Goal: Task Accomplishment & Management: Manage account settings

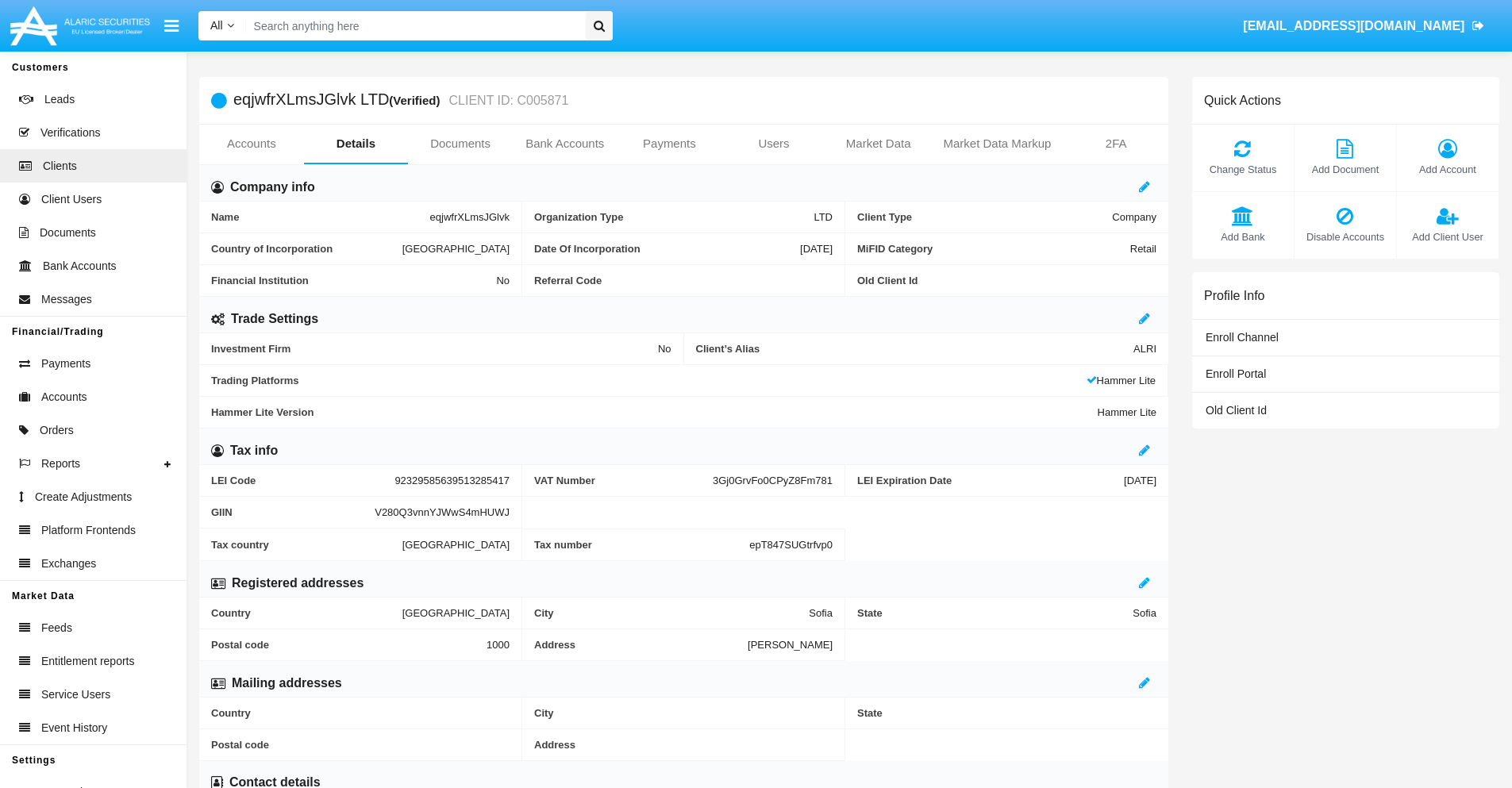
click at [1446, 169] on span "Add Account" at bounding box center [1447, 169] width 86 height 15
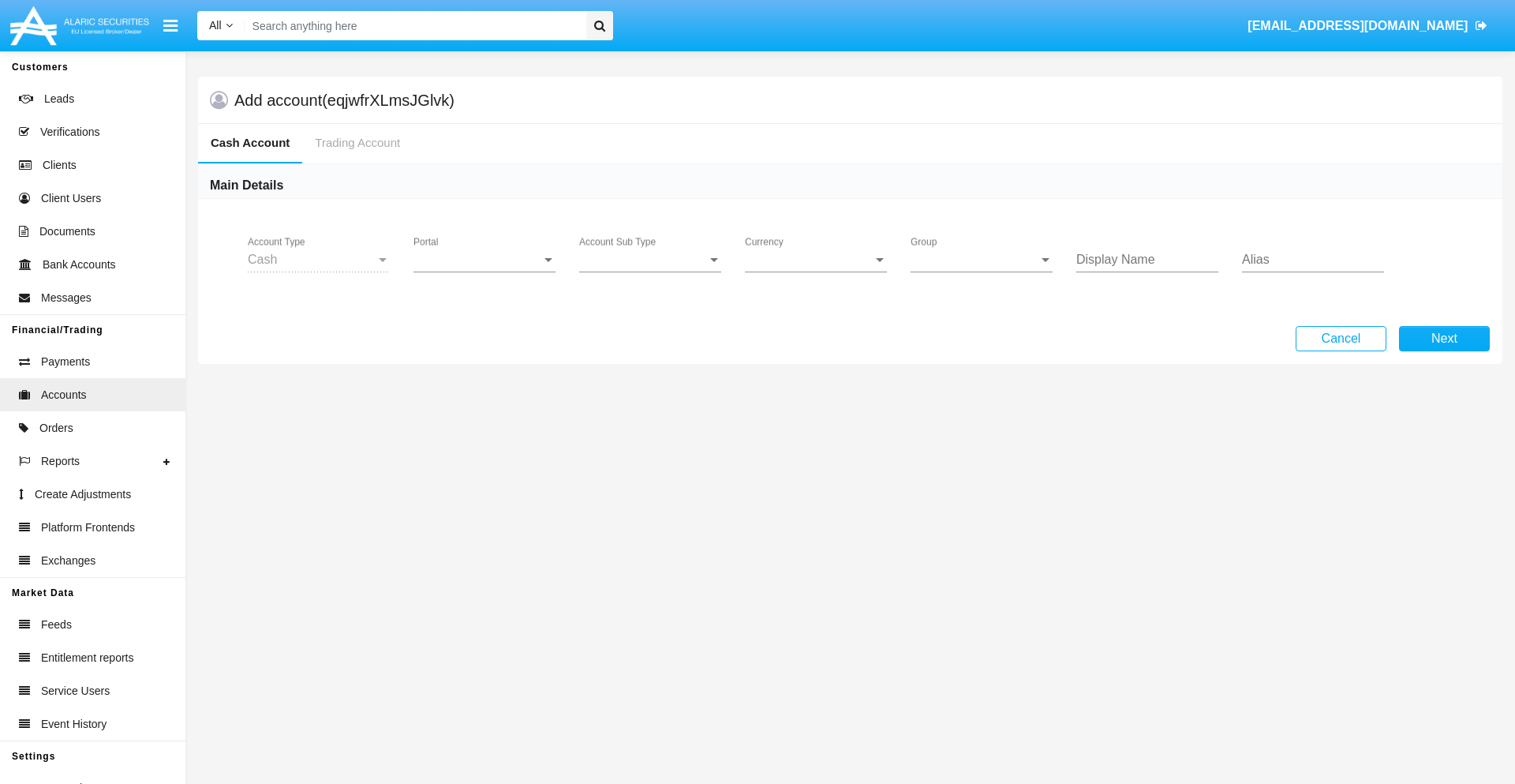
click at [485, 259] on span "Portal" at bounding box center [477, 259] width 128 height 14
click at [486, 385] on span "Alaric Pro" at bounding box center [486, 385] width 146 height 38
click at [650, 259] on span "Account Sub Type" at bounding box center [643, 259] width 128 height 14
click at [650, 271] on span "Trading Cash" at bounding box center [650, 271] width 142 height 38
click at [982, 259] on span "Group" at bounding box center [975, 259] width 128 height 14
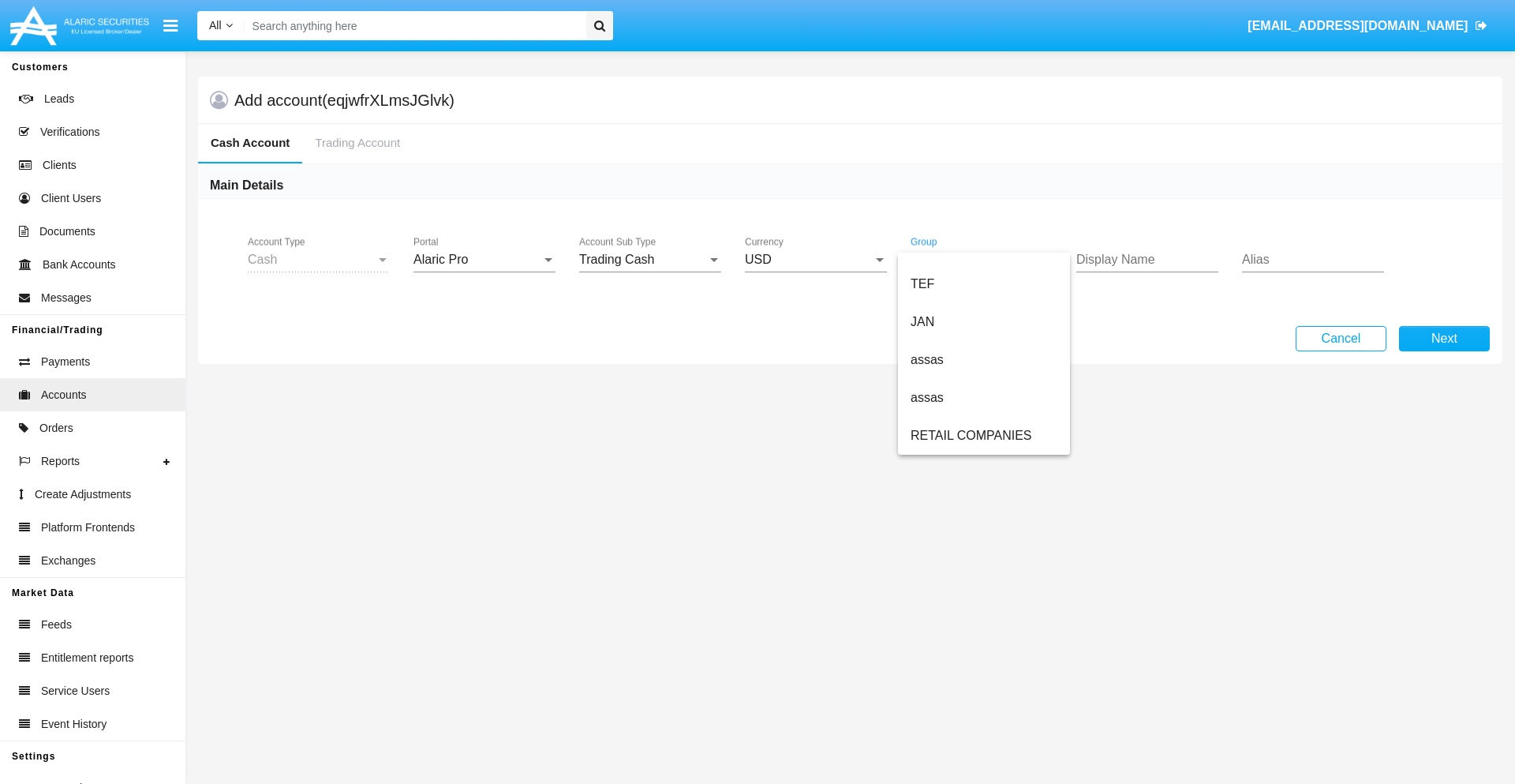
scroll to position [366, 0]
click at [983, 436] on span "ALARIC test" at bounding box center [984, 436] width 147 height 38
type input "ivory"
type input "salmon"
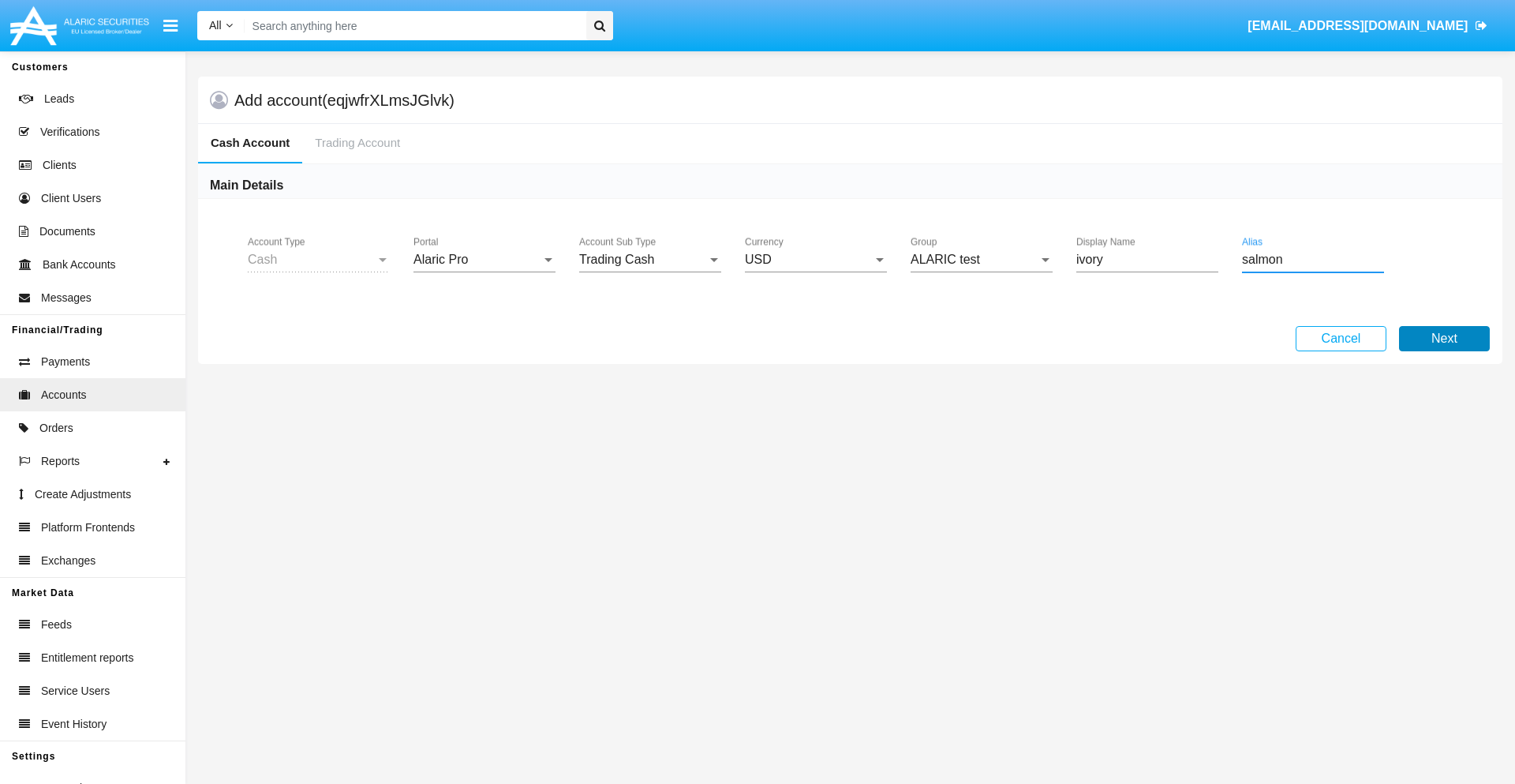
click at [1445, 338] on button "Next" at bounding box center [1445, 338] width 90 height 25
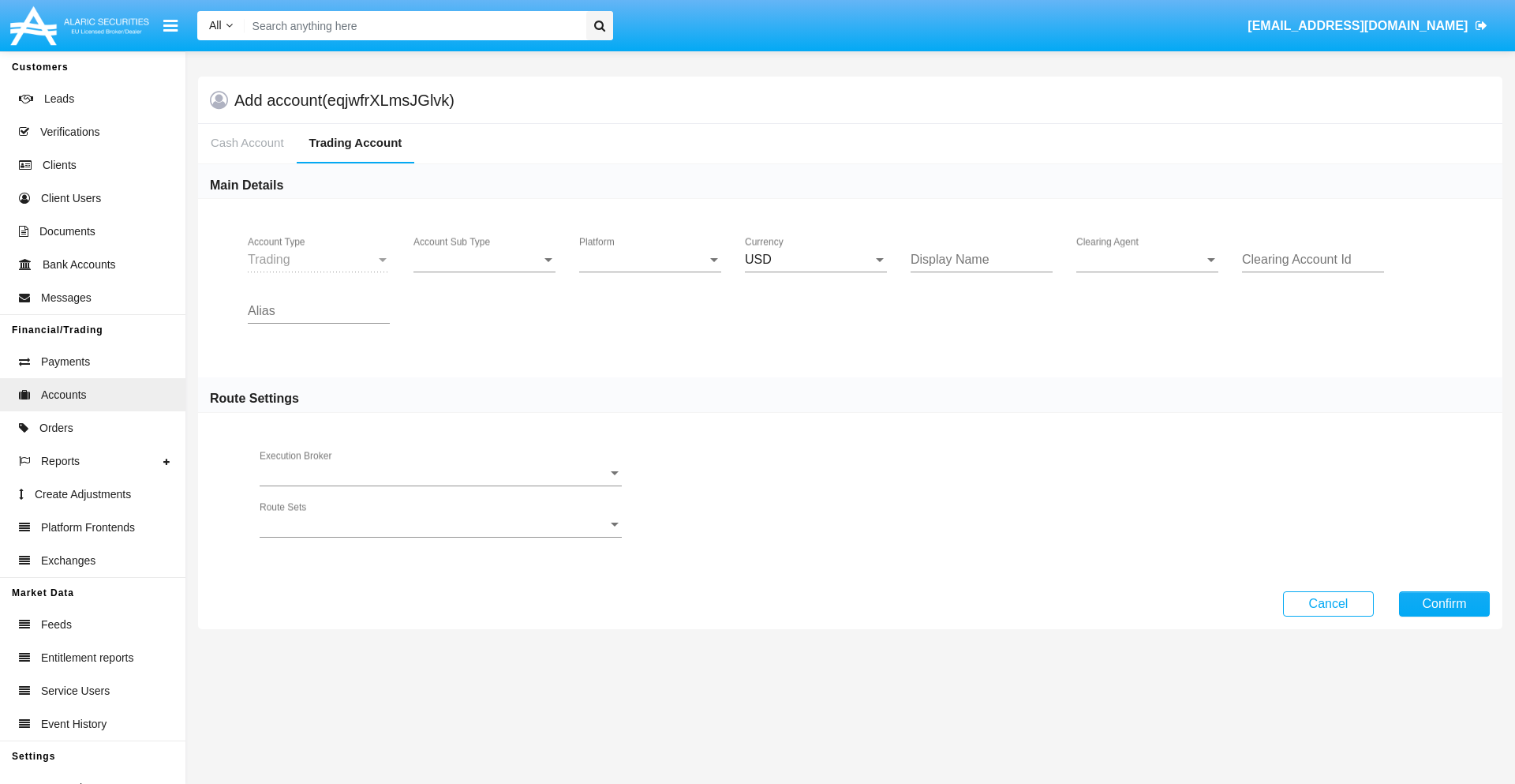
click at [485, 259] on span "Account Sub Type" at bounding box center [477, 259] width 128 height 14
click at [485, 271] on span "Trading" at bounding box center [484, 271] width 142 height 38
click at [650, 259] on span "Platform" at bounding box center [643, 259] width 128 height 14
click at [650, 271] on span "Hammer Lite" at bounding box center [638, 271] width 117 height 38
click at [1148, 259] on span "Clearing Agent" at bounding box center [1140, 259] width 128 height 14
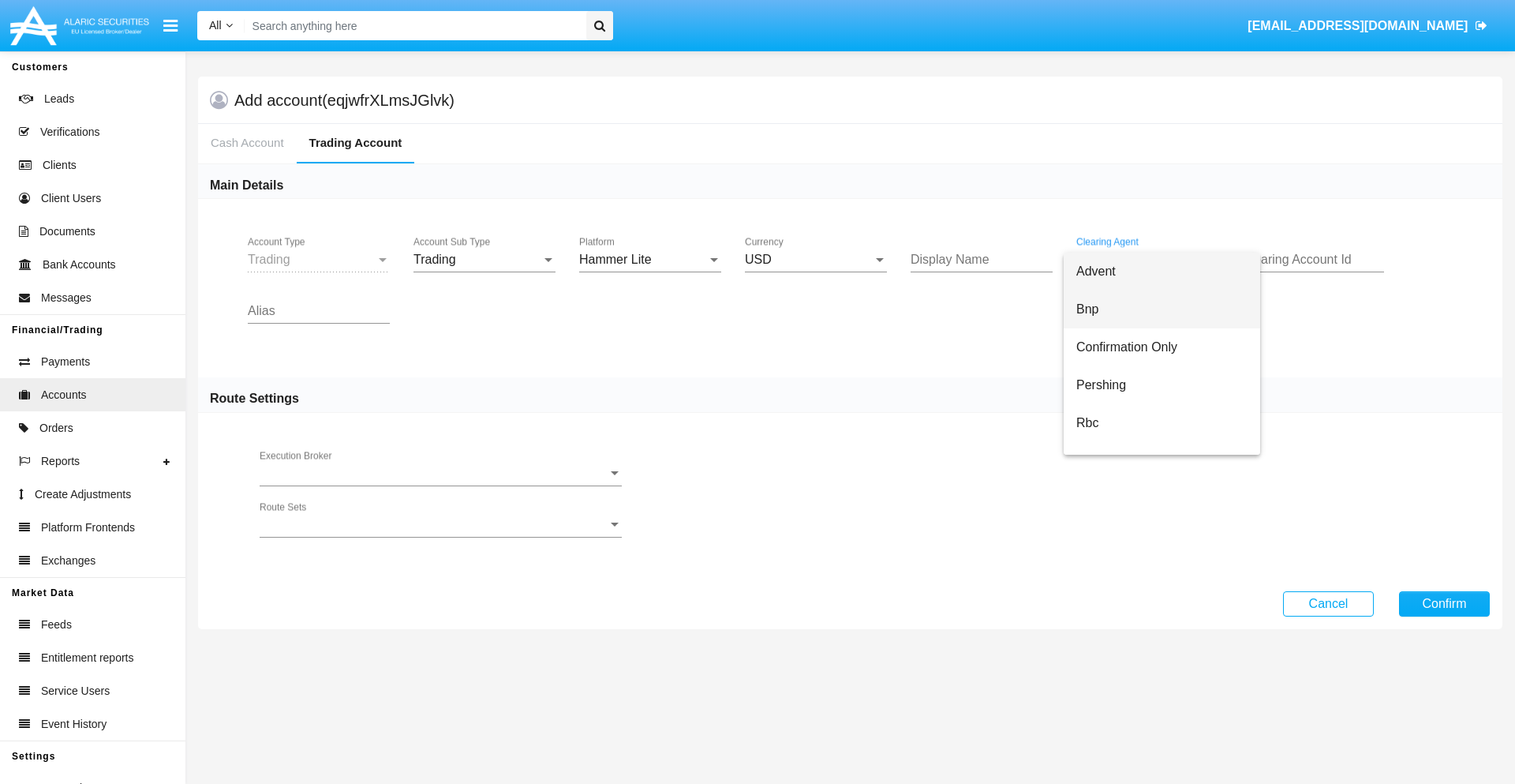
click at [1162, 310] on span "Bnp" at bounding box center [1162, 310] width 171 height 38
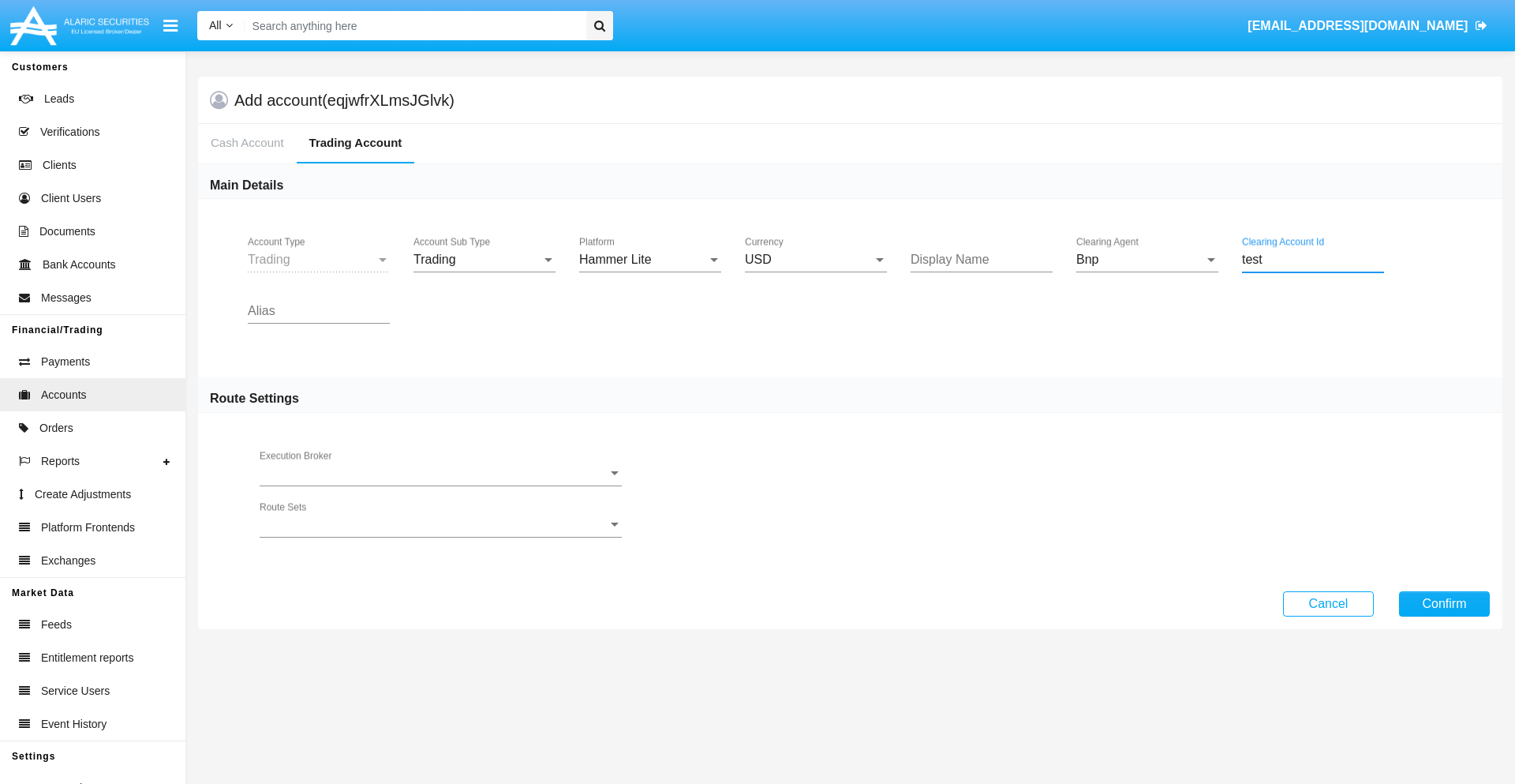
type input "test"
type input "silver"
type input "violet"
click at [1445, 603] on button "Confirm" at bounding box center [1445, 603] width 90 height 25
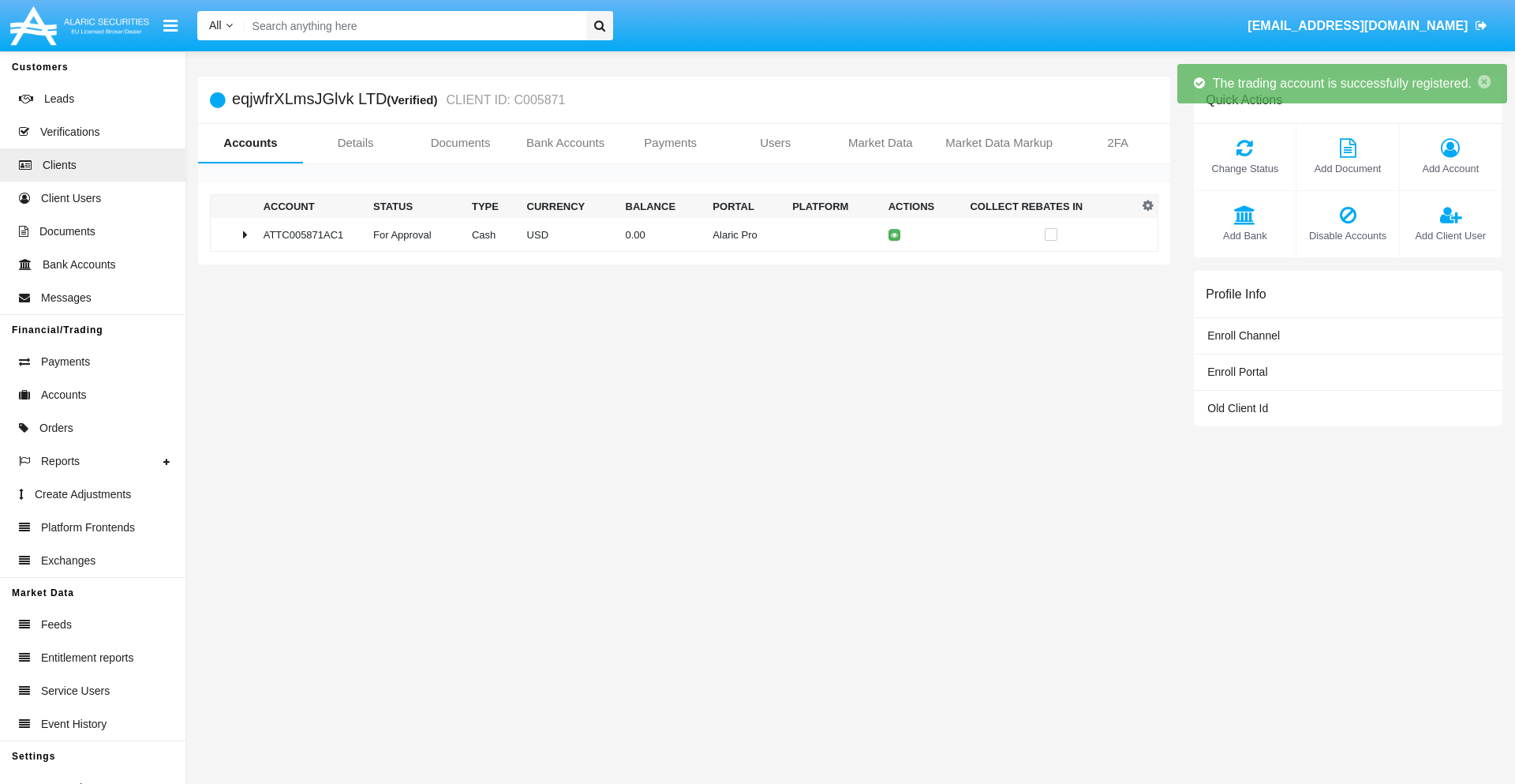
click at [678, 234] on td "0.00" at bounding box center [663, 234] width 88 height 34
click at [895, 234] on icon at bounding box center [898, 235] width 7 height 7
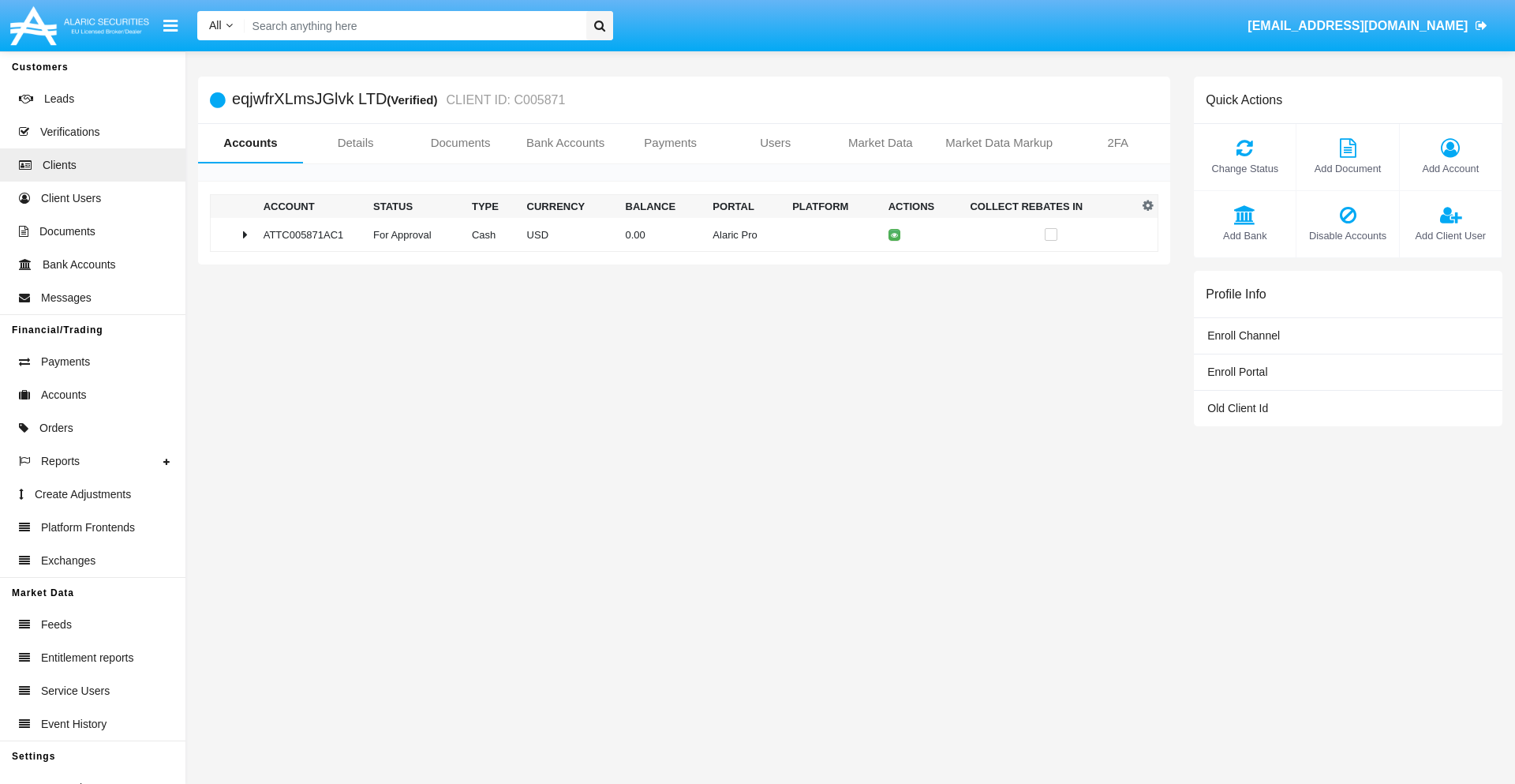
click at [678, 234] on td "0.00" at bounding box center [663, 234] width 88 height 34
click at [895, 267] on icon at bounding box center [898, 268] width 7 height 7
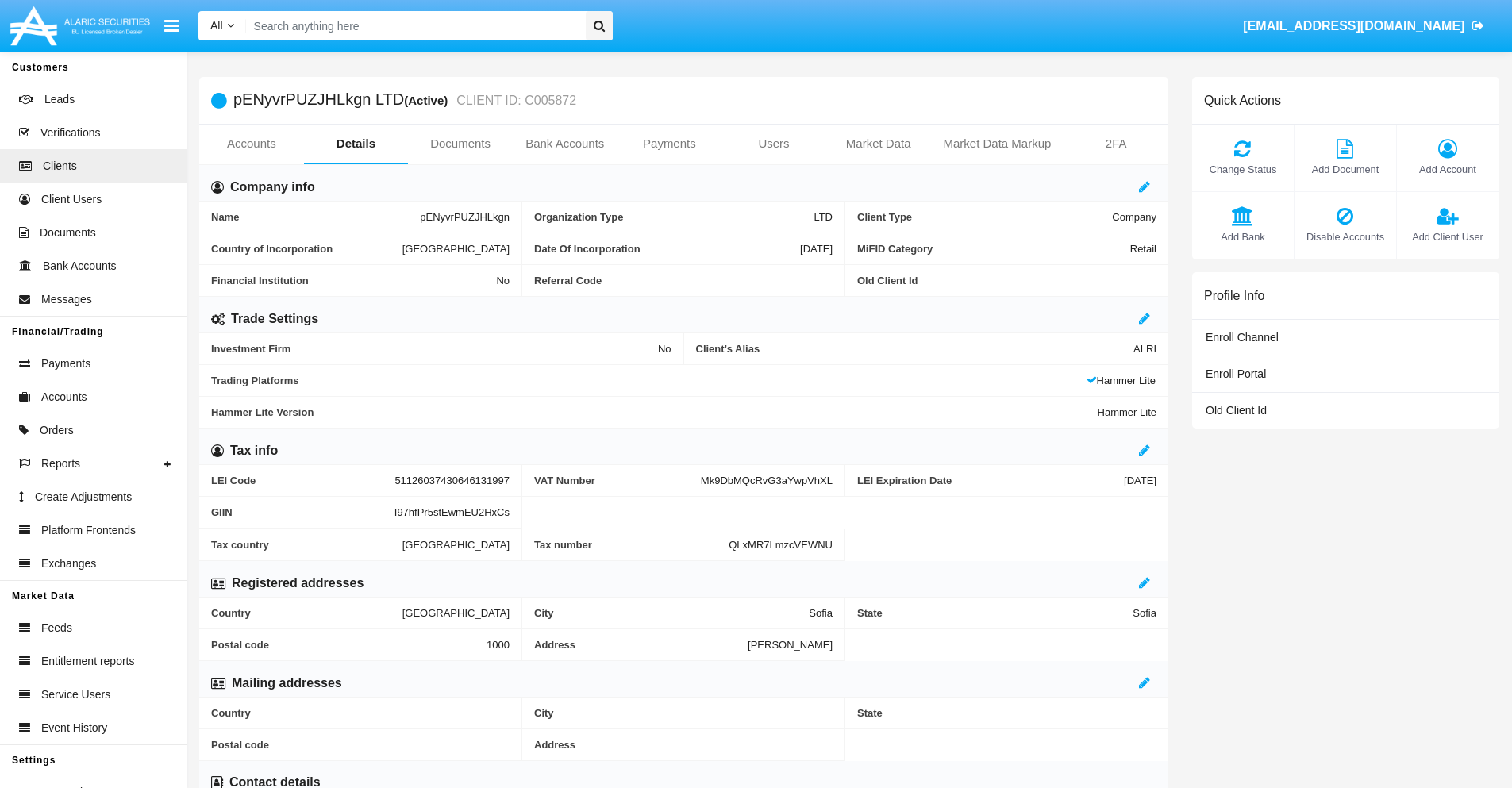
click at [251, 143] on link "Accounts" at bounding box center [252, 143] width 105 height 38
click at [1446, 169] on span "Add Account" at bounding box center [1447, 169] width 86 height 15
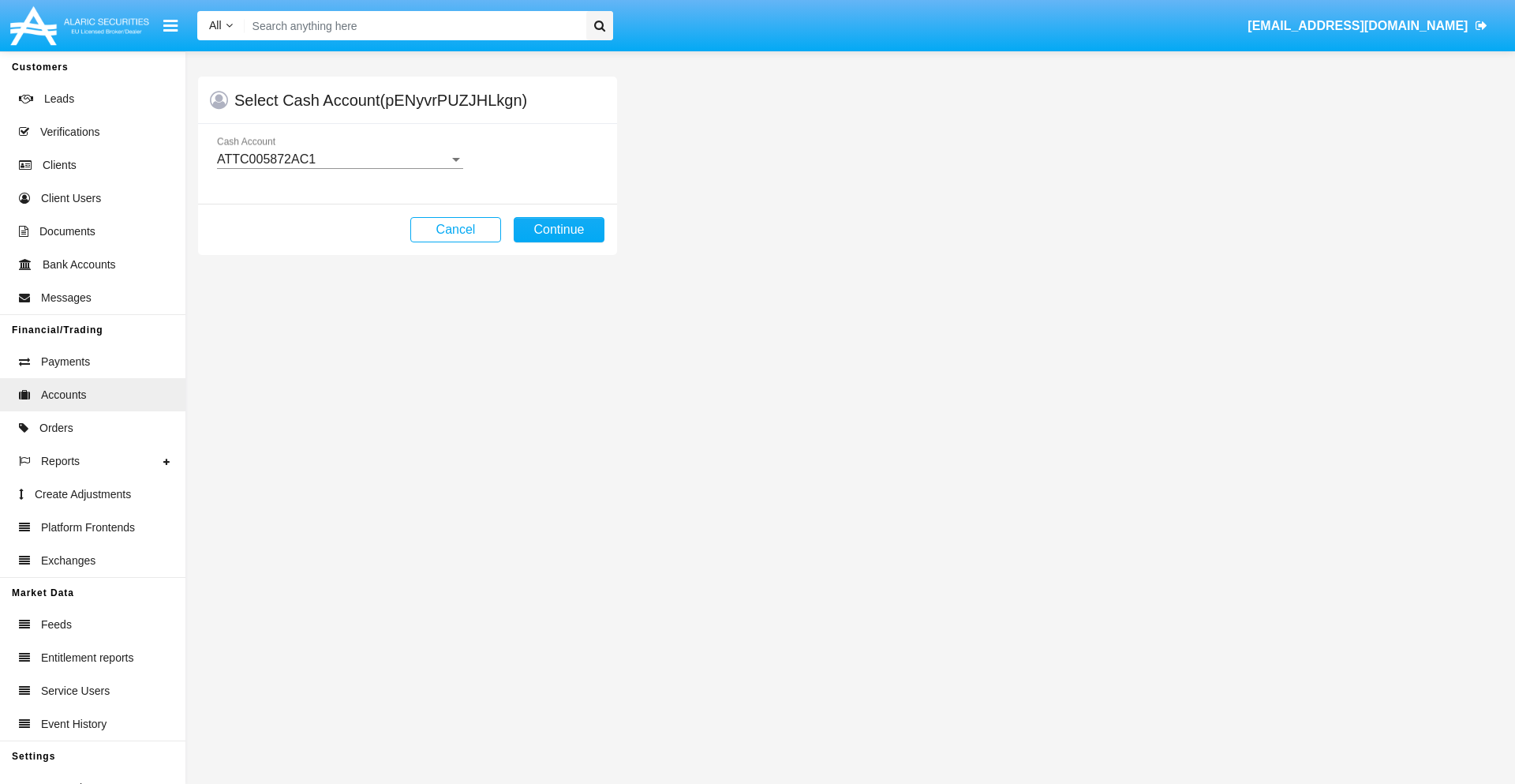
click at [339, 159] on div "ATTC005872AC1" at bounding box center [332, 159] width 232 height 14
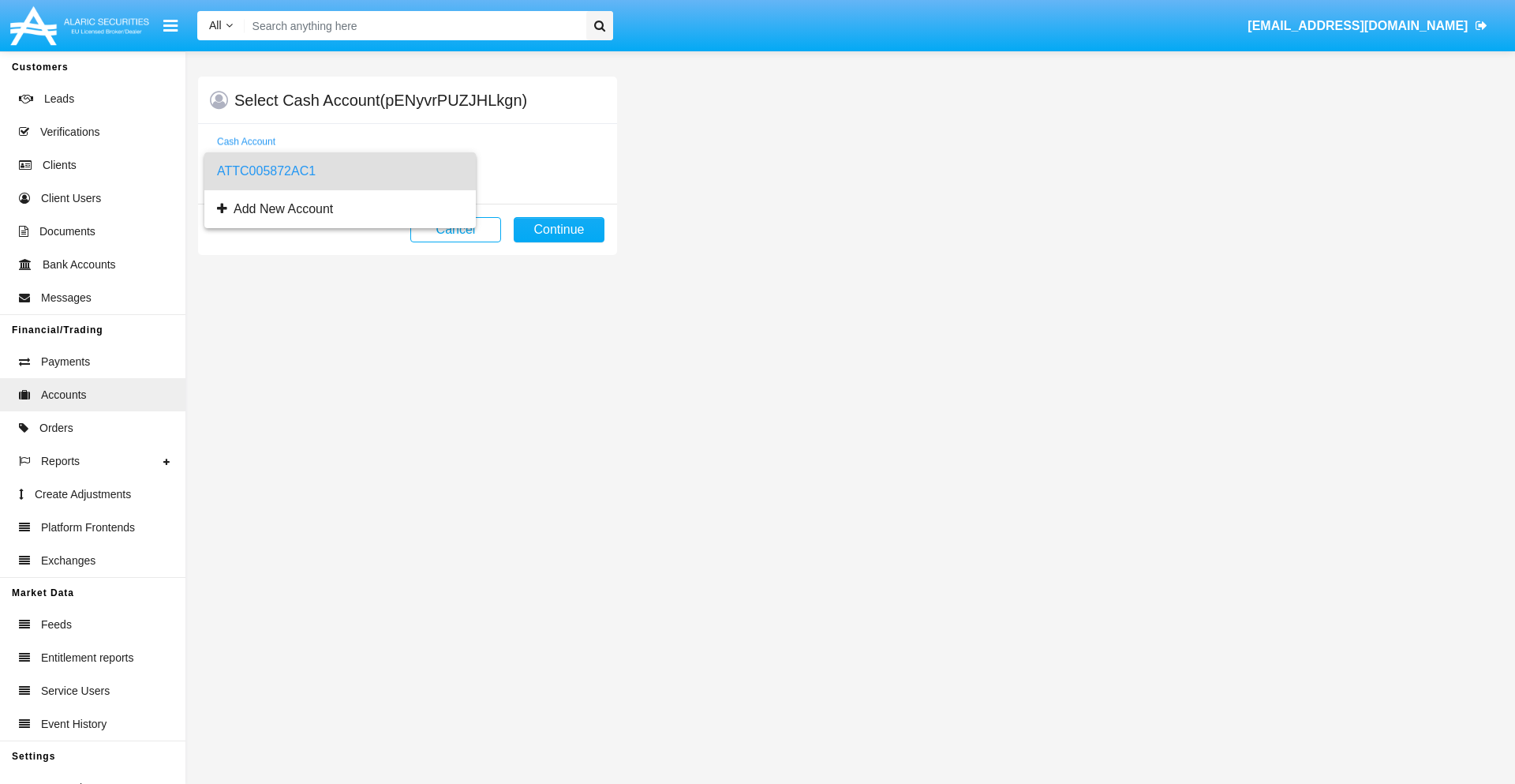
click at [339, 171] on span "ATTC005872AC1" at bounding box center [339, 171] width 246 height 38
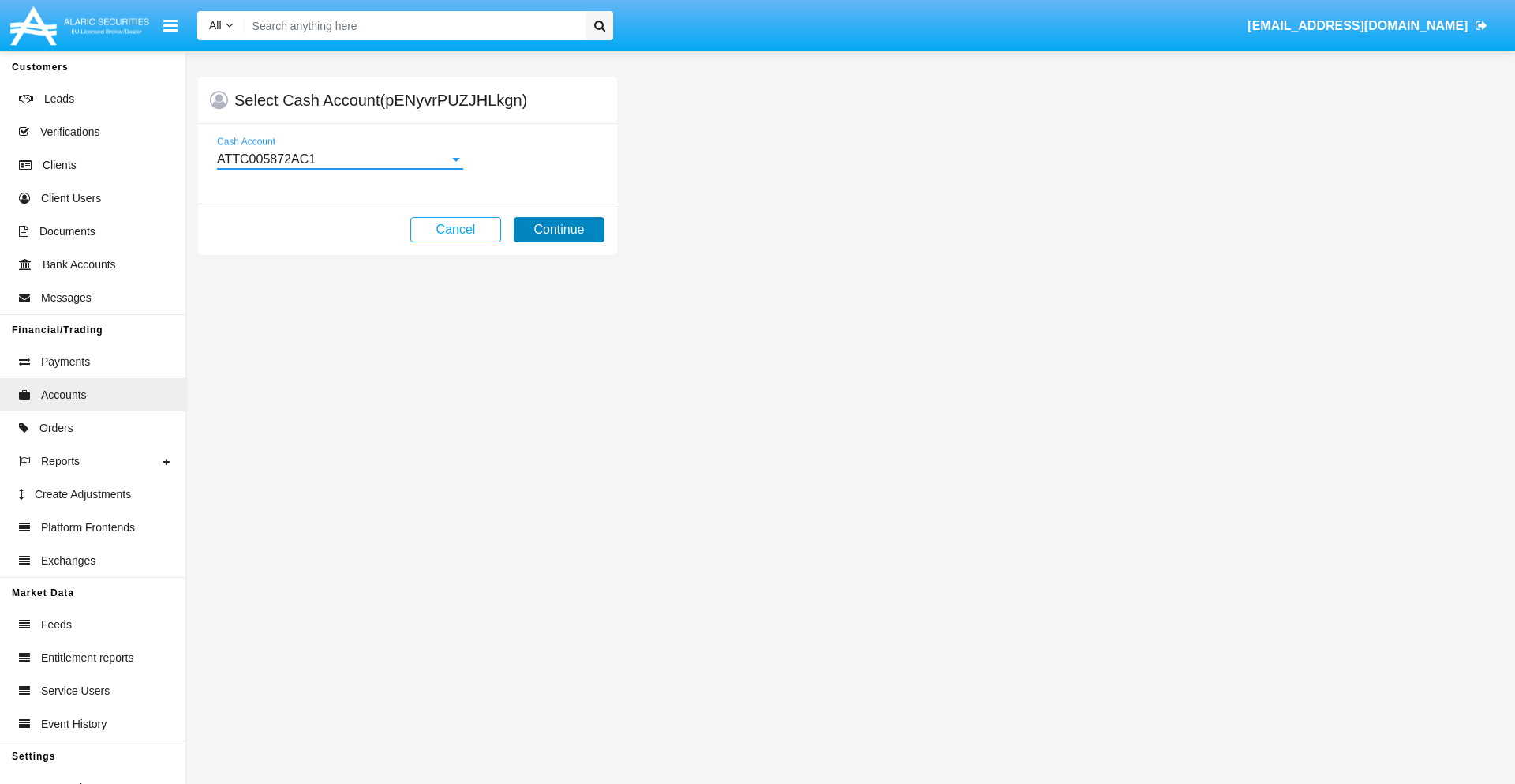
click at [559, 230] on button "Continue" at bounding box center [559, 229] width 90 height 25
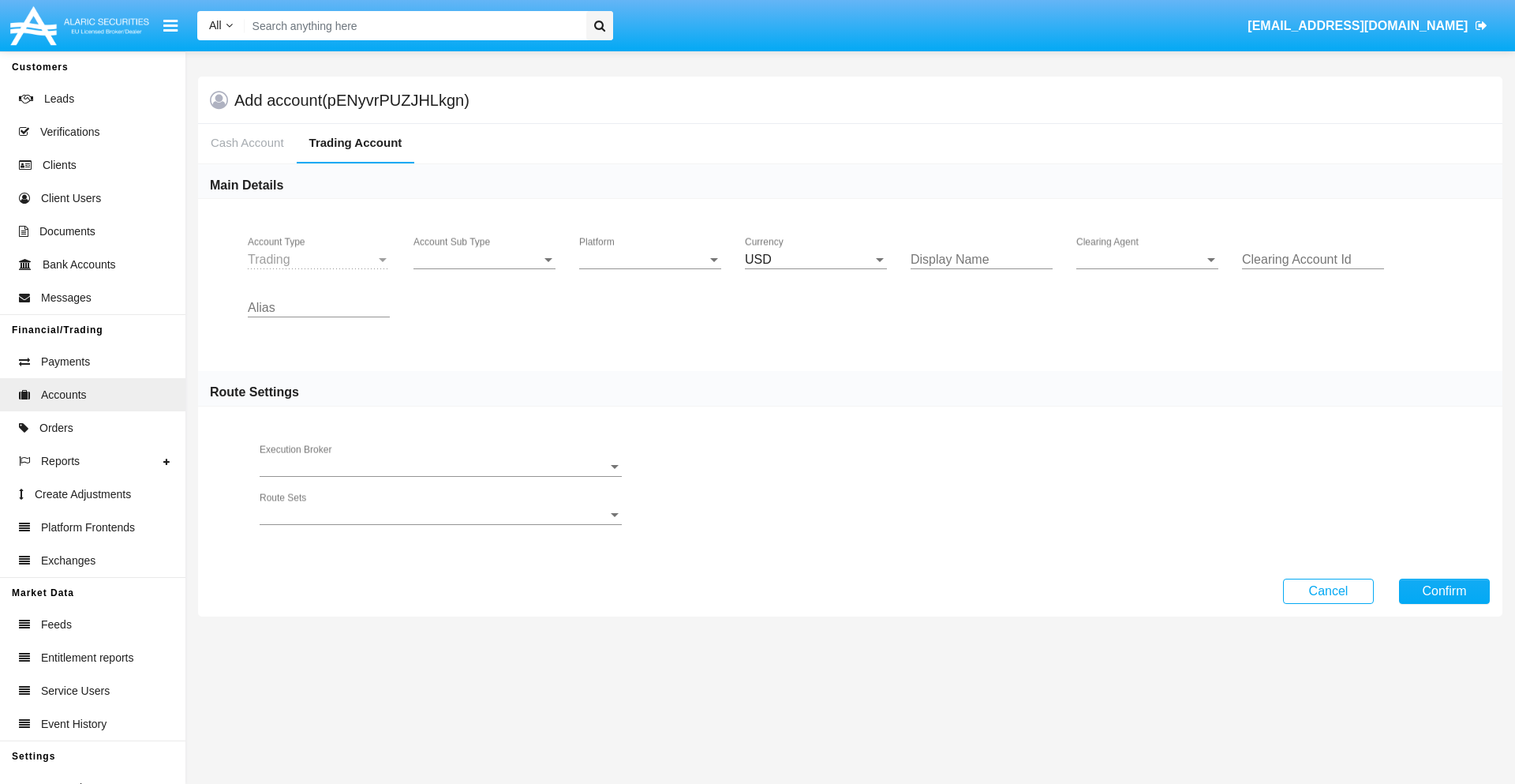
click at [485, 259] on span "Account Sub Type" at bounding box center [477, 259] width 128 height 14
click at [485, 271] on span "Trading" at bounding box center [472, 271] width 117 height 38
click at [650, 259] on span "Platform" at bounding box center [643, 259] width 128 height 14
click at [650, 271] on span "Hammer Lite" at bounding box center [650, 271] width 142 height 38
click at [1148, 259] on span "Clearing Agent" at bounding box center [1140, 259] width 128 height 14
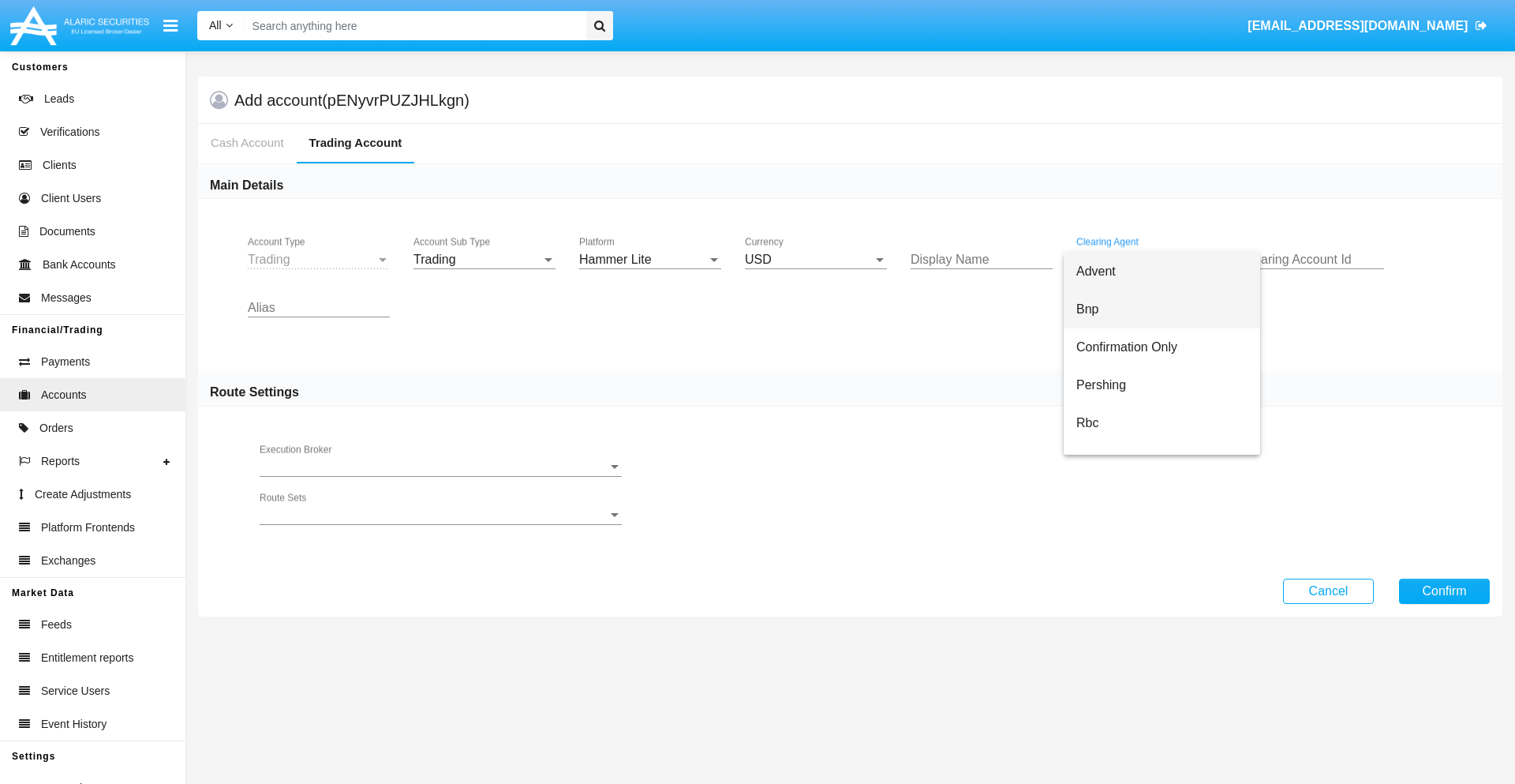
click at [1162, 310] on span "Bnp" at bounding box center [1162, 310] width 171 height 38
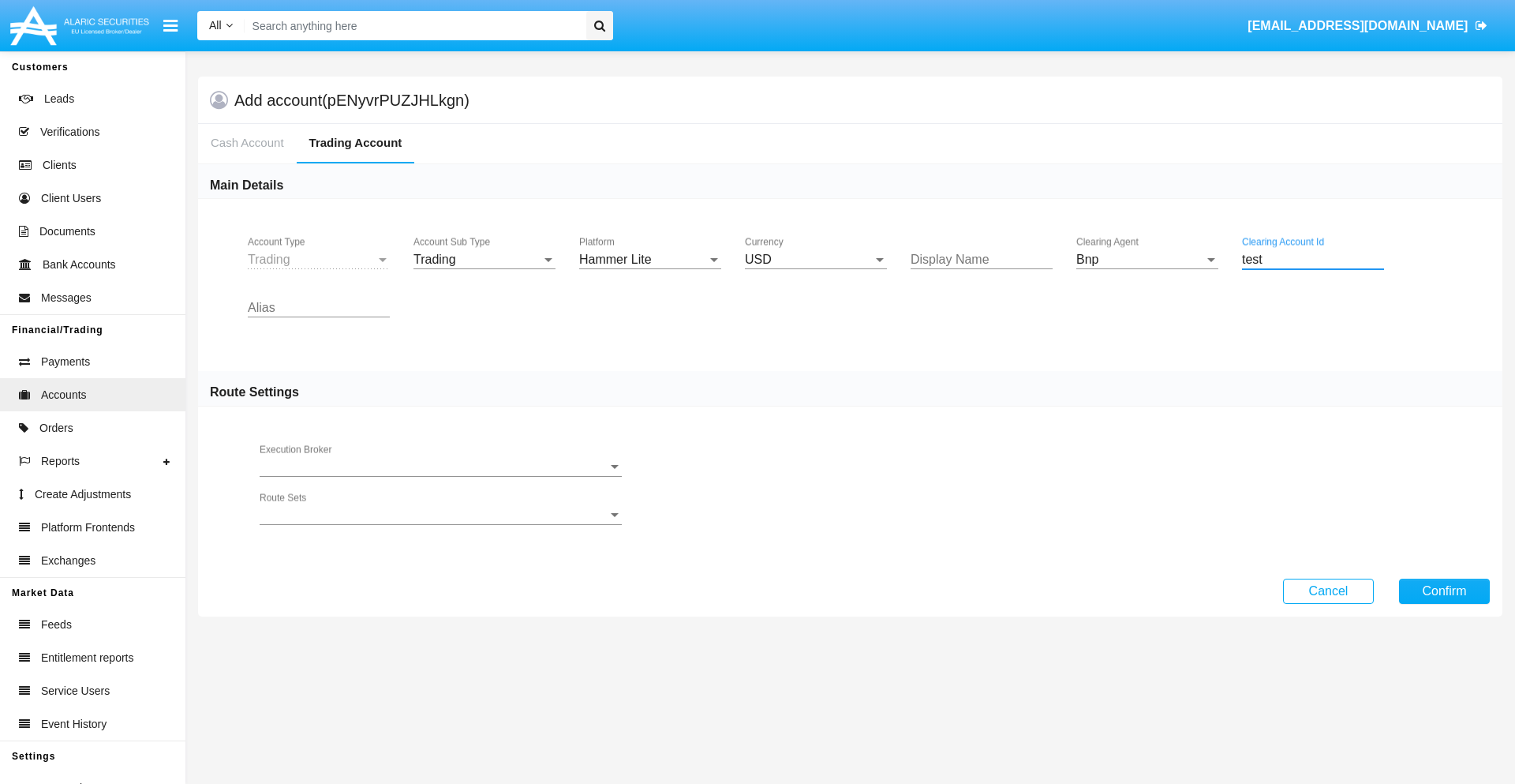
type input "test"
type input "silver"
type input "tan"
click at [1445, 590] on button "Confirm" at bounding box center [1445, 591] width 90 height 25
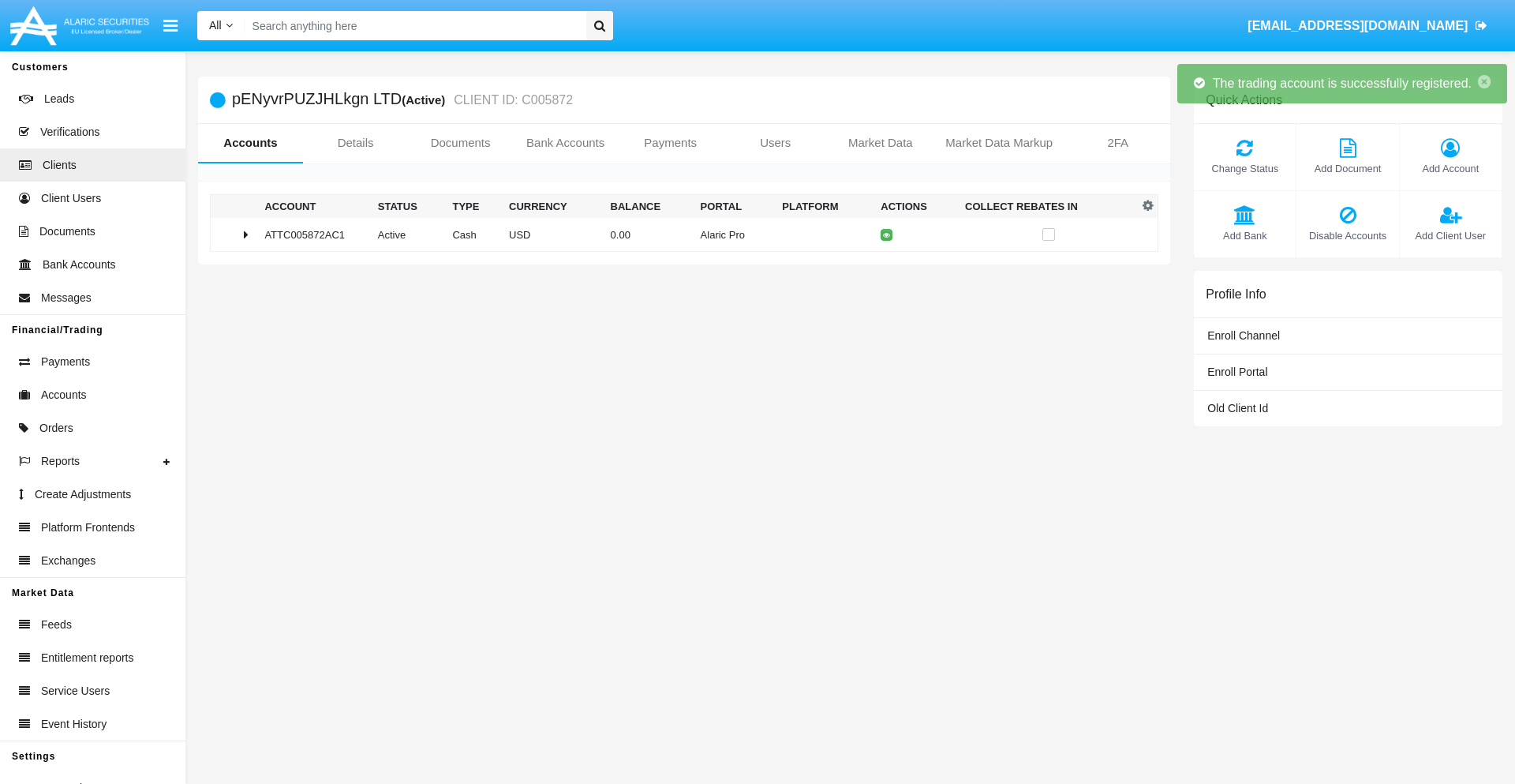
click at [678, 234] on td "0.00" at bounding box center [649, 234] width 90 height 34
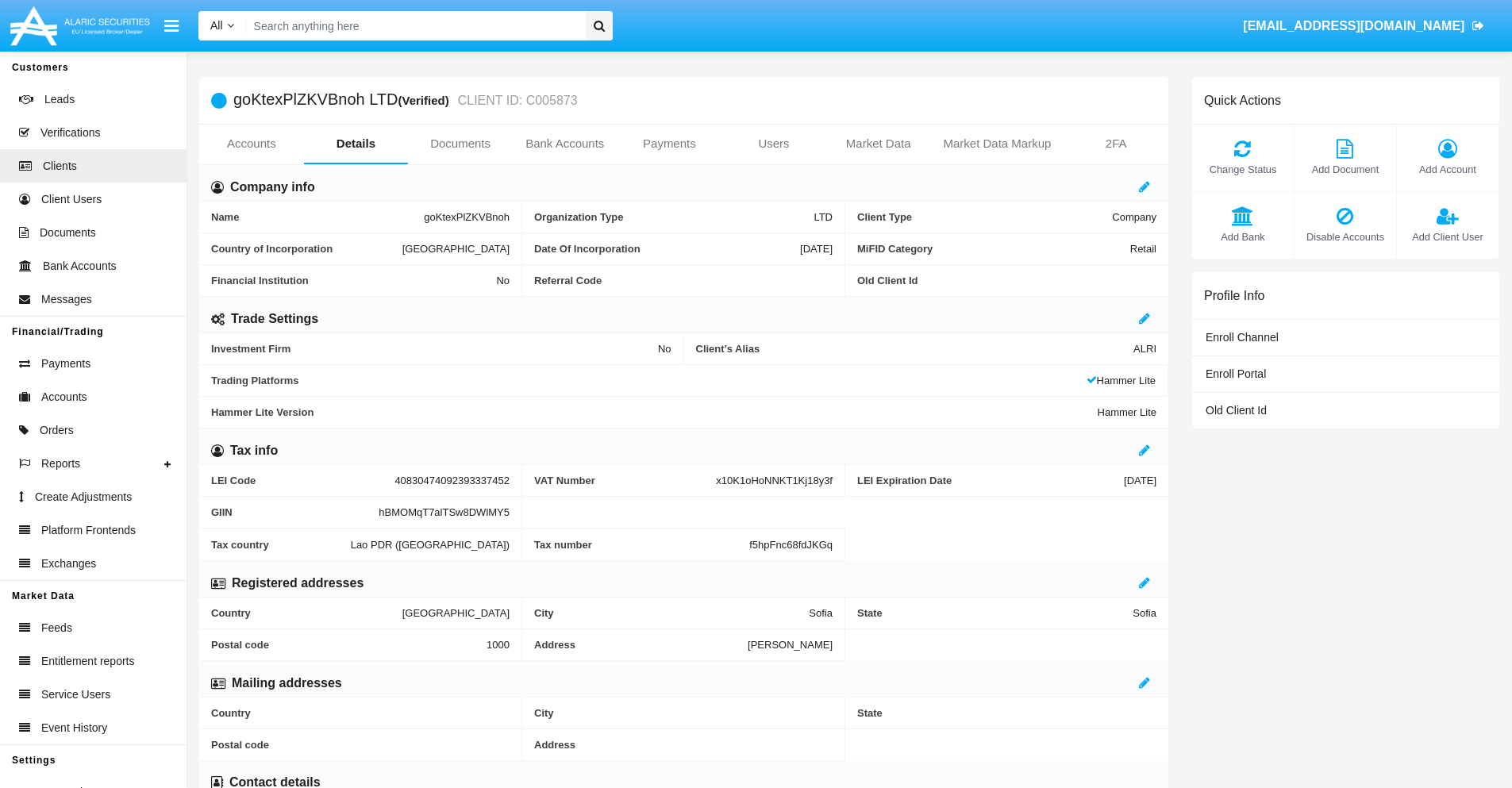
click at [251, 143] on link "Accounts" at bounding box center [252, 143] width 105 height 38
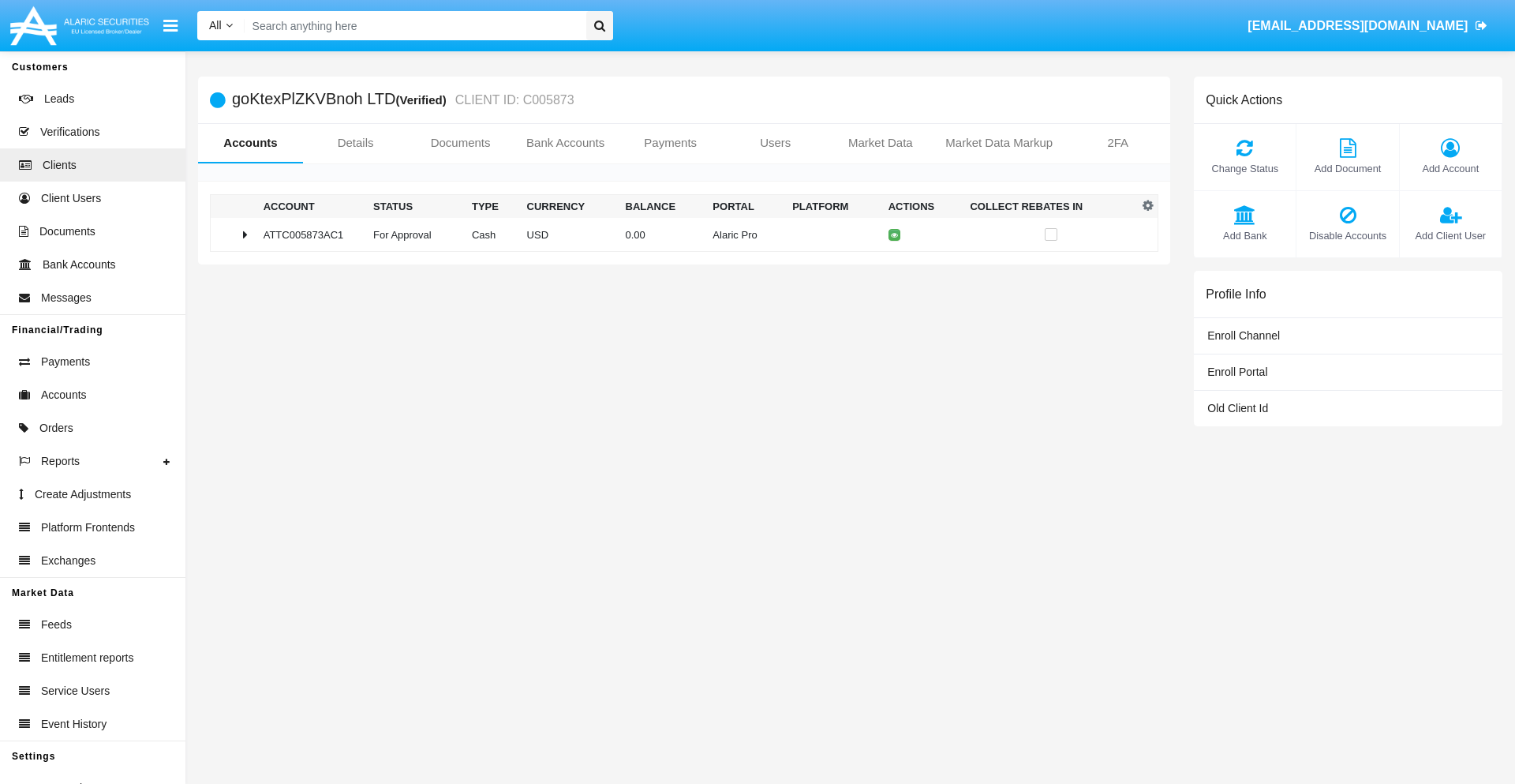
click at [1244, 168] on span "Change Status" at bounding box center [1244, 168] width 86 height 15
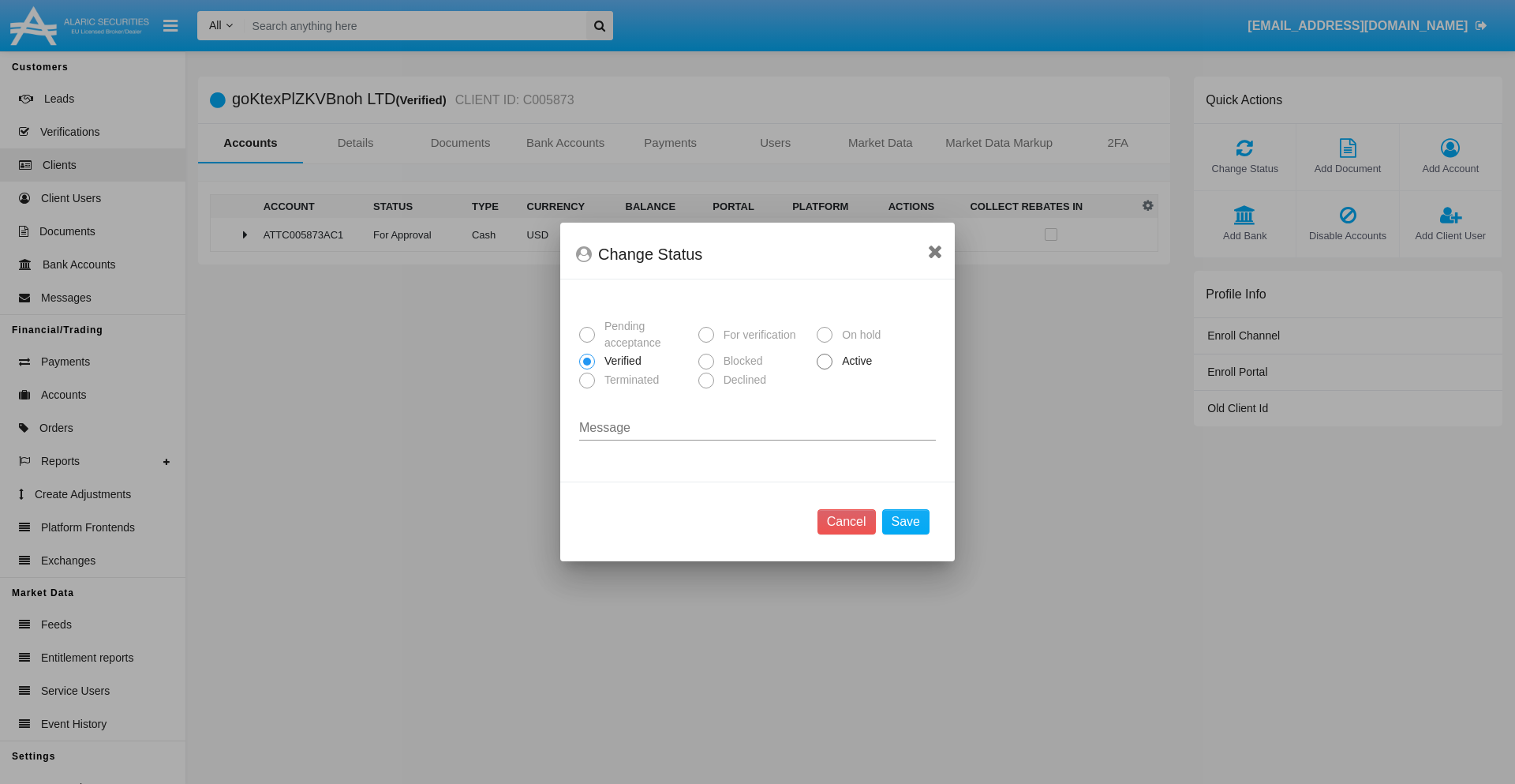
click at [854, 360] on span "Active" at bounding box center [855, 360] width 44 height 17
click at [825, 369] on input "Active" at bounding box center [824, 369] width 1 height 1
radio input "true"
click at [905, 521] on button "Save" at bounding box center [906, 521] width 47 height 25
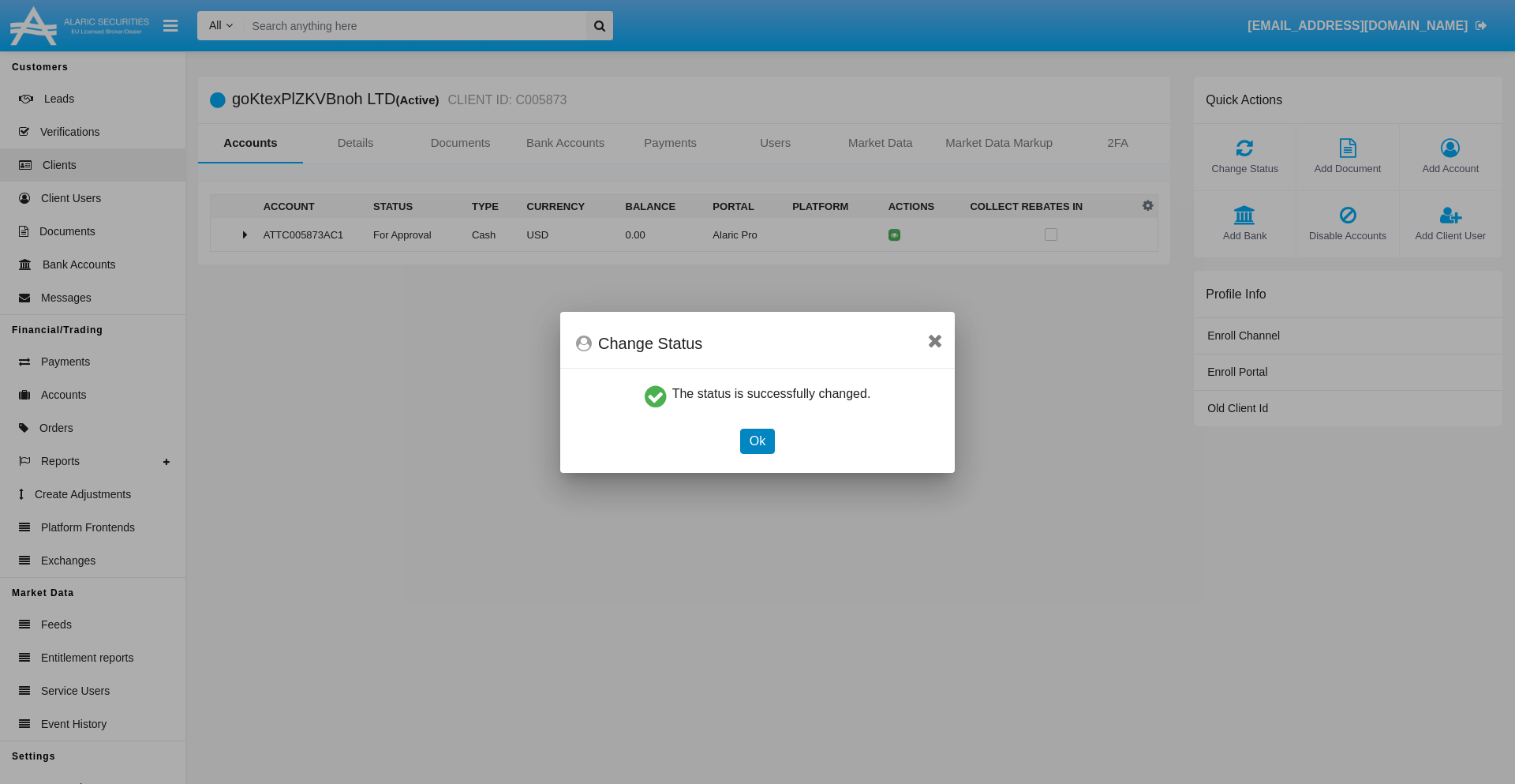
click at [757, 440] on button "Ok" at bounding box center [758, 440] width 35 height 25
